Goal: Information Seeking & Learning: Compare options

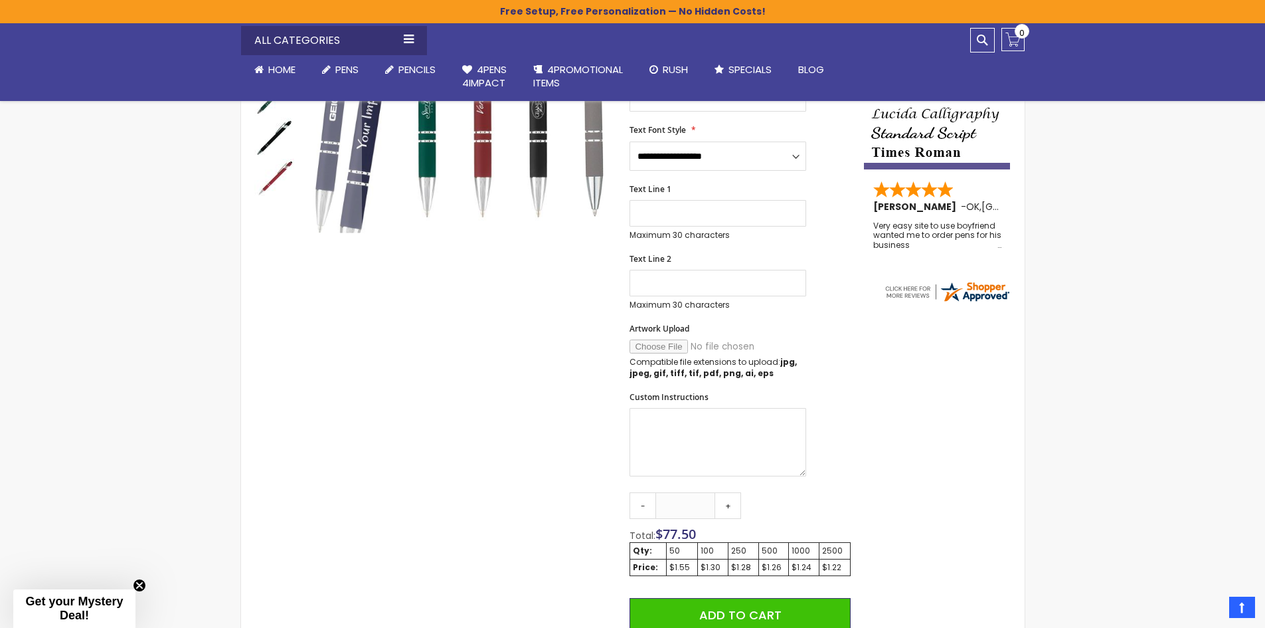
scroll to position [465, 0]
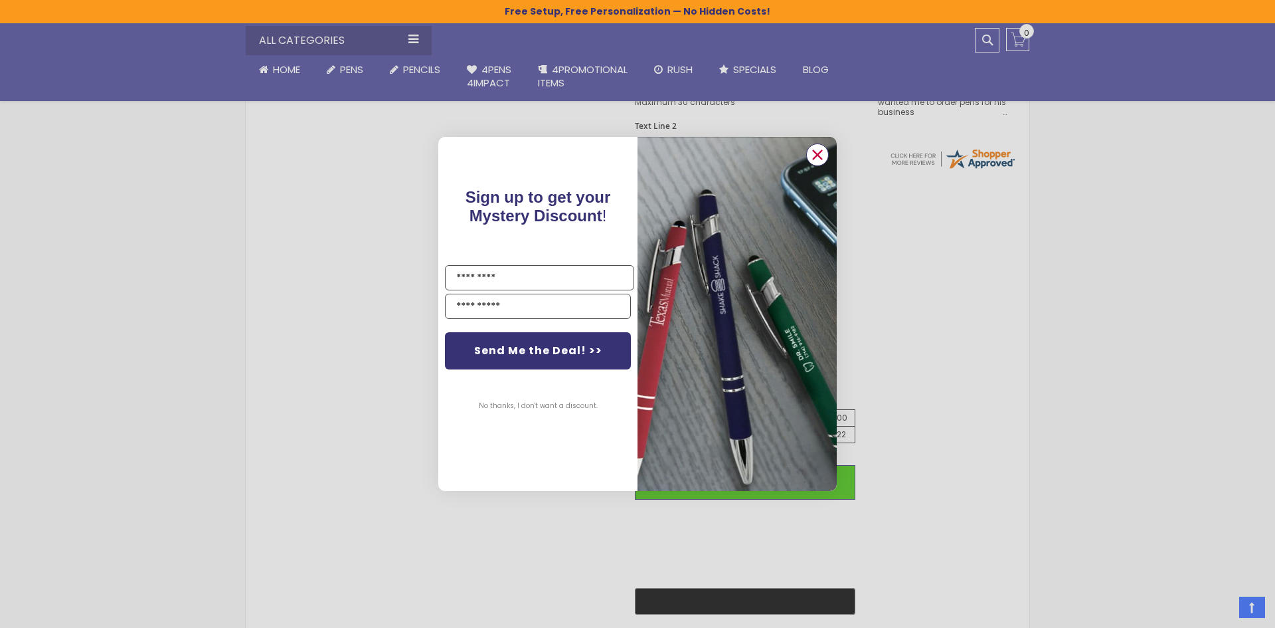
click at [818, 155] on icon "Close dialog" at bounding box center [818, 154] width 9 height 9
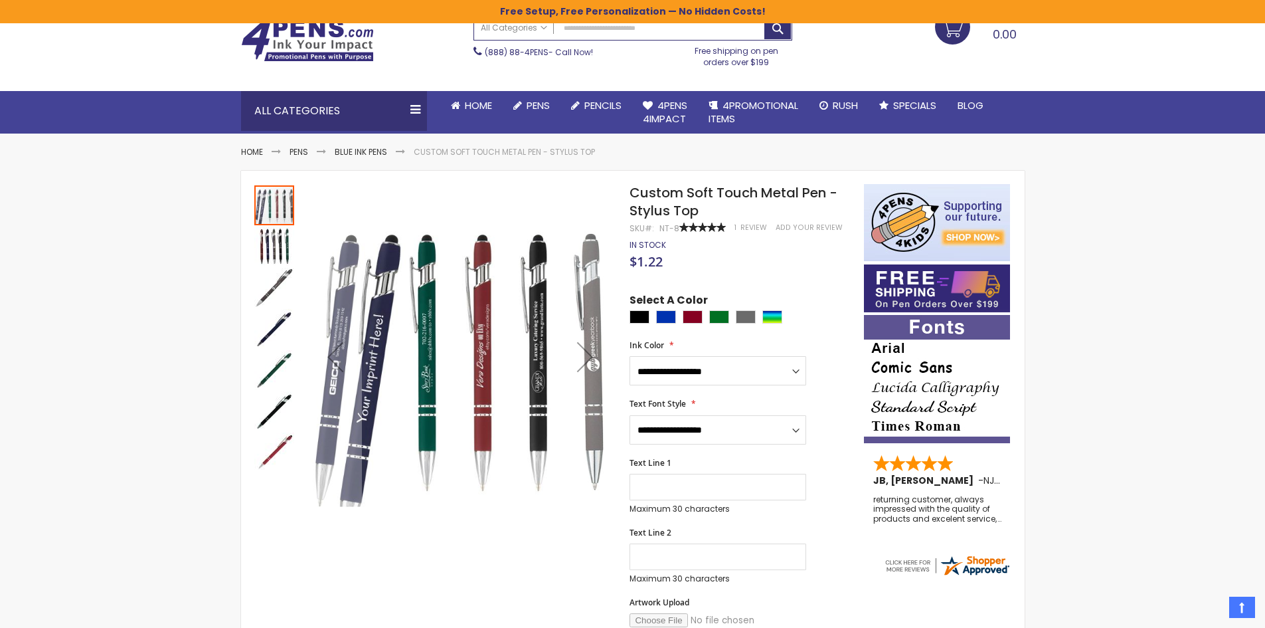
scroll to position [0, 0]
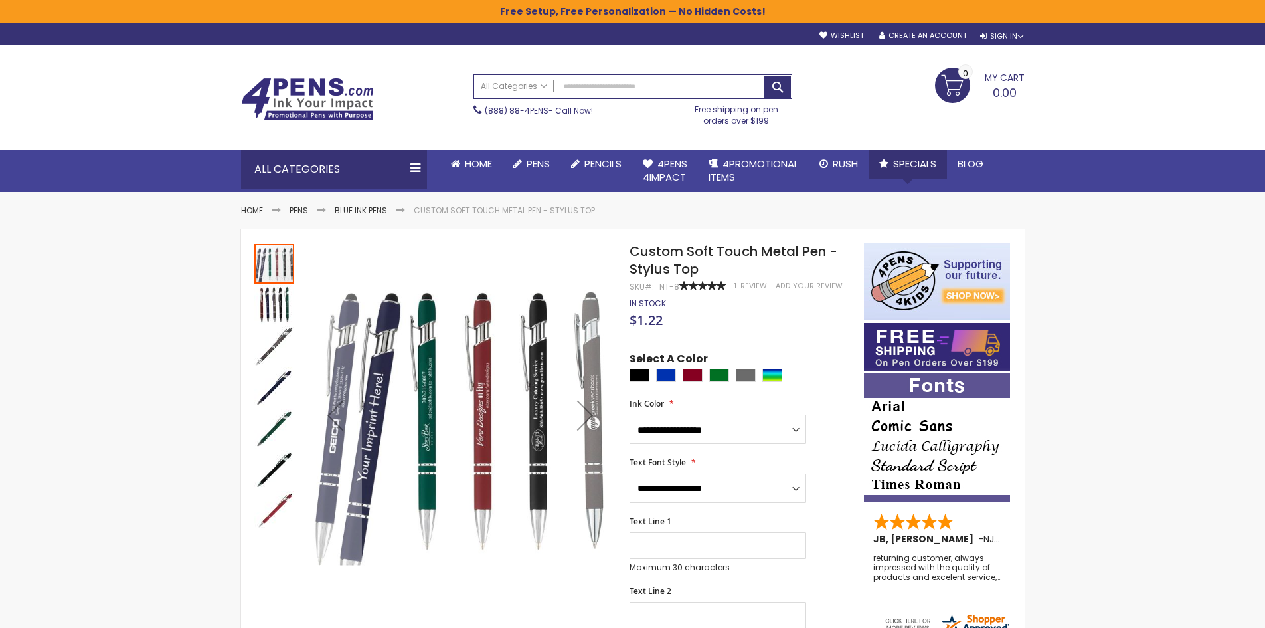
click at [920, 171] on link "Specials" at bounding box center [908, 163] width 78 height 29
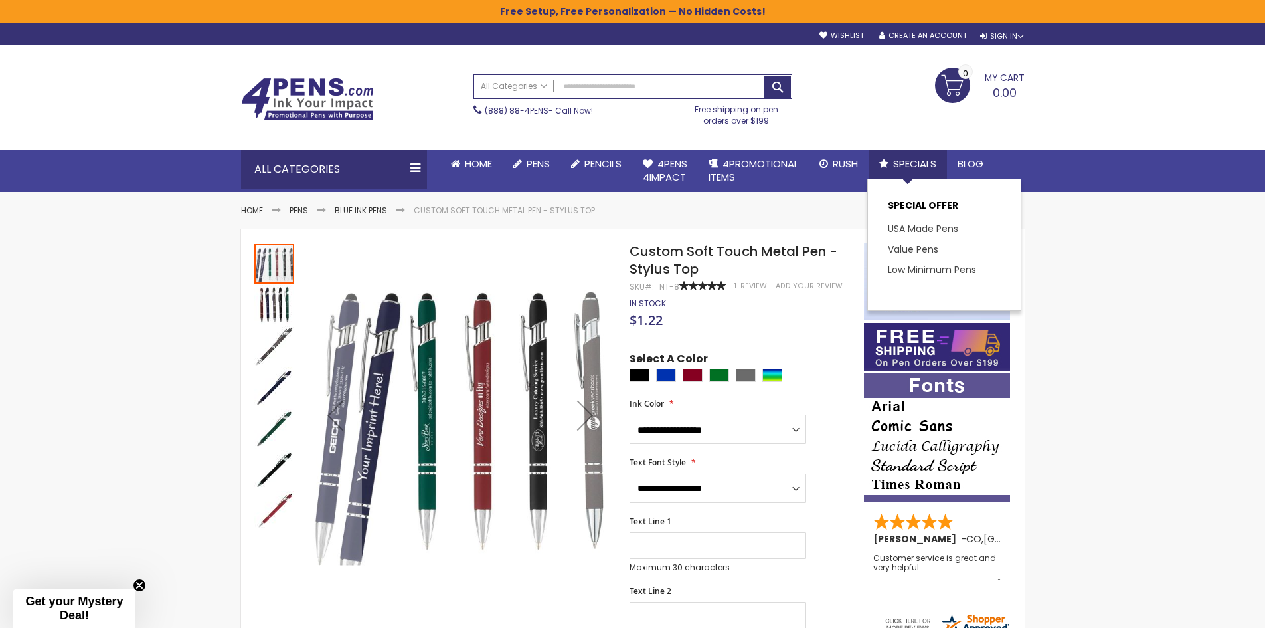
click at [911, 163] on span "Specials" at bounding box center [914, 164] width 43 height 14
click at [910, 233] on link "USA Made Pens" at bounding box center [928, 228] width 80 height 13
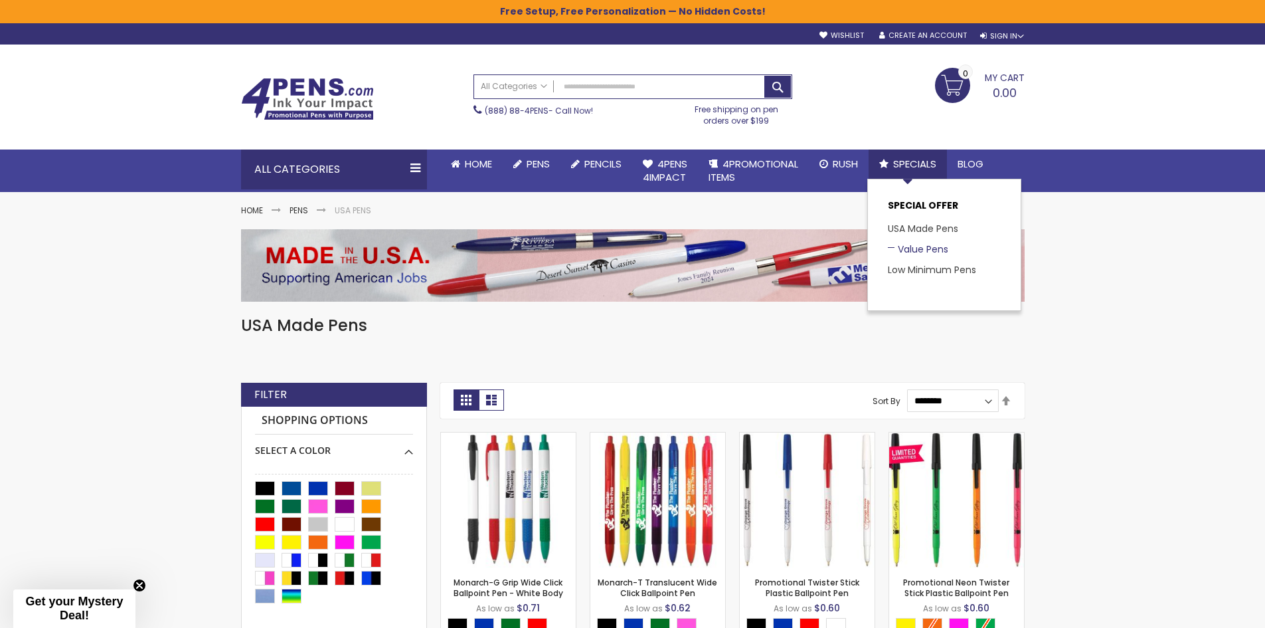
click at [917, 247] on link "Value Pens" at bounding box center [918, 248] width 60 height 13
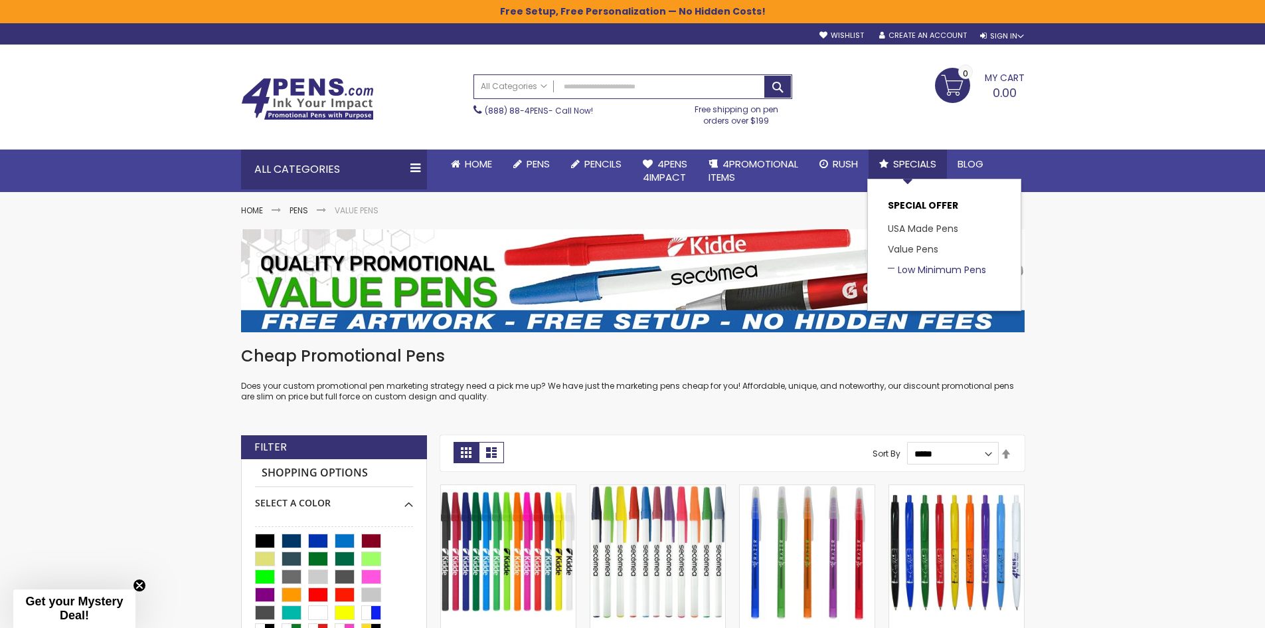
click at [922, 275] on link "Low Minimum Pens" at bounding box center [937, 269] width 98 height 13
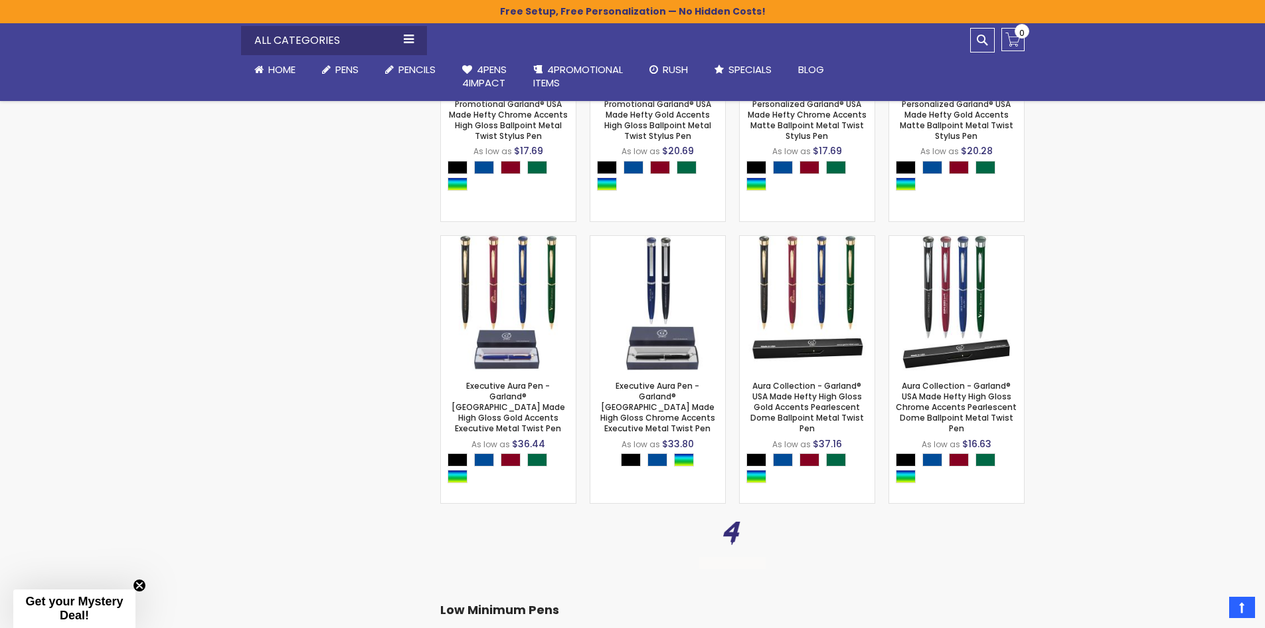
scroll to position [1594, 0]
